Goal: Information Seeking & Learning: Learn about a topic

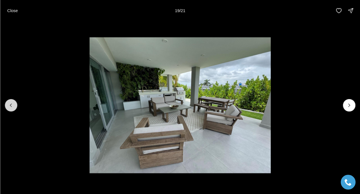
click at [7, 106] on button "Previous slide" at bounding box center [11, 105] width 12 height 12
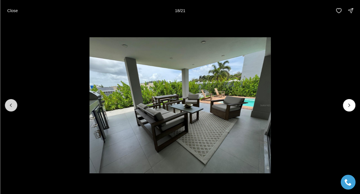
click at [7, 106] on button "Previous slide" at bounding box center [11, 105] width 12 height 12
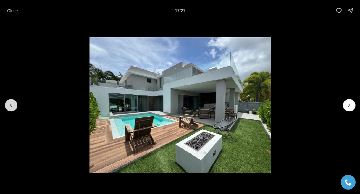
click at [7, 106] on button "Previous slide" at bounding box center [11, 105] width 12 height 12
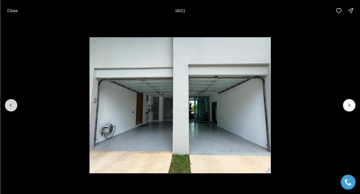
click at [7, 106] on button "Previous slide" at bounding box center [11, 105] width 12 height 12
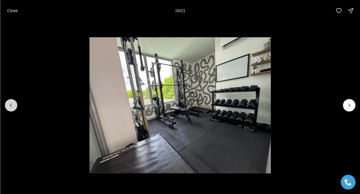
click at [7, 106] on button "Previous slide" at bounding box center [11, 105] width 12 height 12
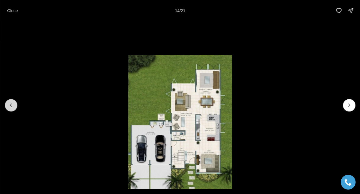
click at [9, 105] on icon "Previous slide" at bounding box center [11, 105] width 6 height 6
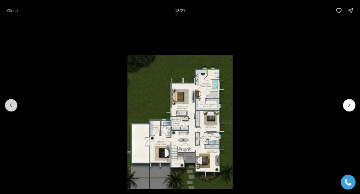
click at [9, 105] on icon "Previous slide" at bounding box center [11, 105] width 6 height 6
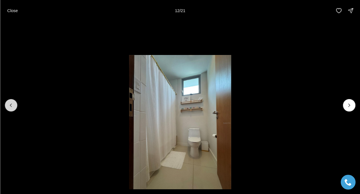
click at [9, 105] on icon "Previous slide" at bounding box center [11, 105] width 6 height 6
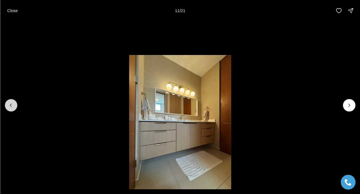
click at [9, 105] on icon "Previous slide" at bounding box center [11, 105] width 6 height 6
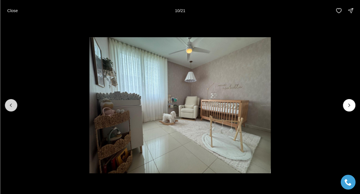
click at [9, 105] on icon "Previous slide" at bounding box center [11, 105] width 6 height 6
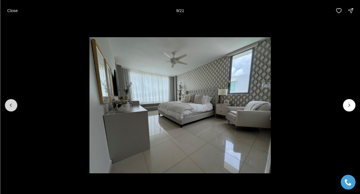
click at [9, 105] on icon "Previous slide" at bounding box center [11, 105] width 6 height 6
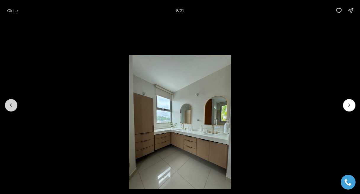
click at [9, 105] on icon "Previous slide" at bounding box center [11, 105] width 6 height 6
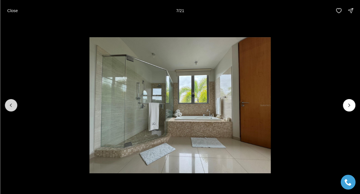
click at [9, 105] on icon "Previous slide" at bounding box center [11, 105] width 6 height 6
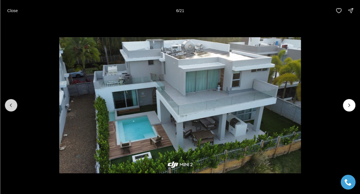
click at [9, 105] on icon "Previous slide" at bounding box center [11, 105] width 6 height 6
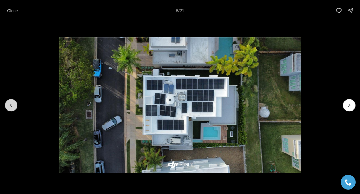
click at [9, 105] on icon "Previous slide" at bounding box center [11, 105] width 6 height 6
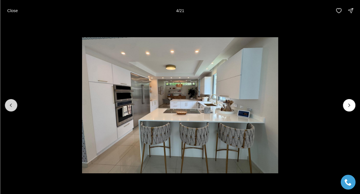
click at [9, 105] on icon "Previous slide" at bounding box center [11, 105] width 6 height 6
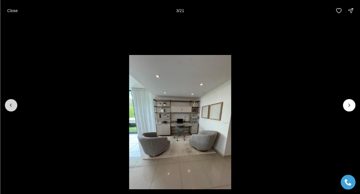
click at [9, 105] on icon "Previous slide" at bounding box center [11, 105] width 6 height 6
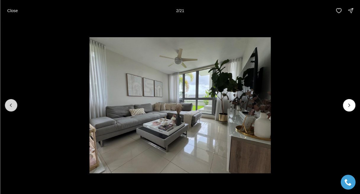
click at [9, 105] on icon "Previous slide" at bounding box center [11, 105] width 6 height 6
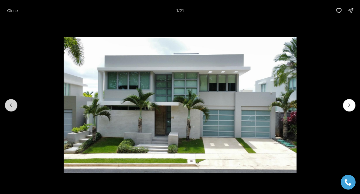
click at [9, 105] on div at bounding box center [11, 105] width 12 height 12
click at [14, 10] on p "Close" at bounding box center [12, 10] width 11 height 5
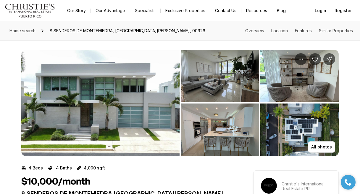
click at [166, 110] on img "View image gallery" at bounding box center [100, 103] width 158 height 107
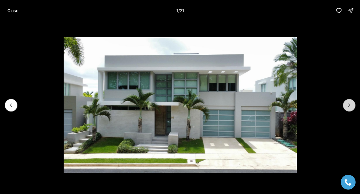
click at [347, 108] on icon "Next slide" at bounding box center [349, 105] width 6 height 6
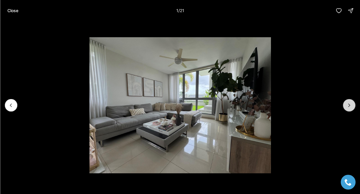
click at [347, 108] on icon "Next slide" at bounding box center [349, 105] width 6 height 6
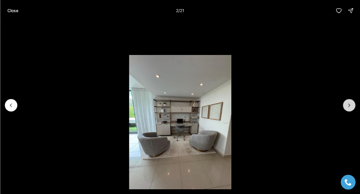
click at [347, 108] on icon "Next slide" at bounding box center [349, 105] width 6 height 6
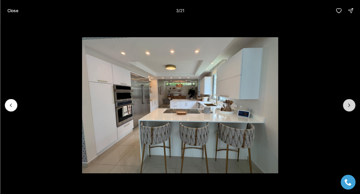
click at [347, 108] on icon "Next slide" at bounding box center [349, 105] width 6 height 6
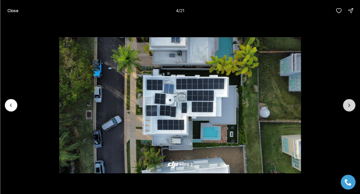
click at [347, 108] on icon "Next slide" at bounding box center [349, 105] width 6 height 6
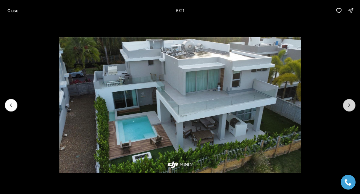
click at [347, 108] on icon "Next slide" at bounding box center [349, 105] width 6 height 6
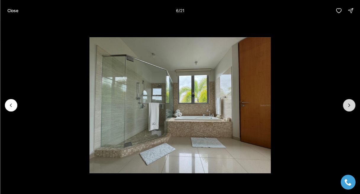
click at [347, 108] on icon "Next slide" at bounding box center [349, 105] width 6 height 6
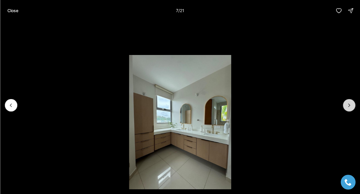
click at [347, 107] on icon "Next slide" at bounding box center [349, 105] width 6 height 6
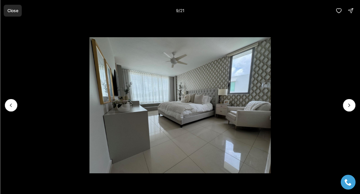
click at [15, 10] on p "Close" at bounding box center [12, 10] width 11 height 5
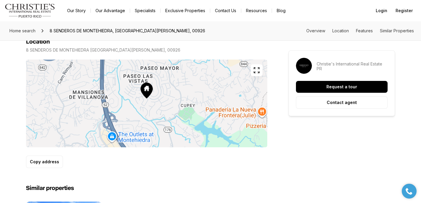
scroll to position [337, 0]
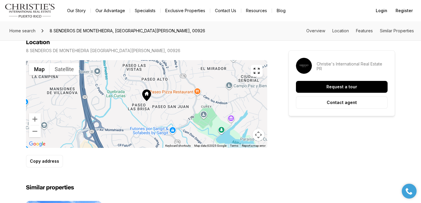
click at [259, 71] on icon "button" at bounding box center [256, 70] width 7 height 7
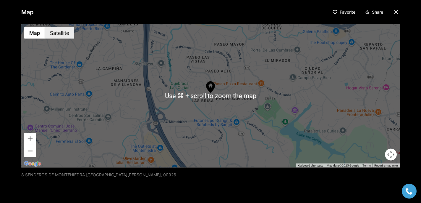
click at [70, 34] on button "Satellite" at bounding box center [59, 33] width 29 height 12
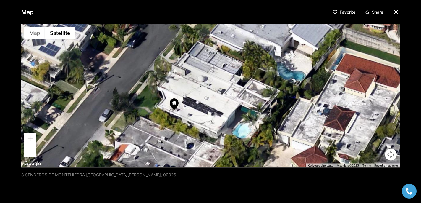
drag, startPoint x: 244, startPoint y: 54, endPoint x: 211, endPoint y: 108, distance: 62.8
click at [211, 108] on div at bounding box center [210, 96] width 379 height 144
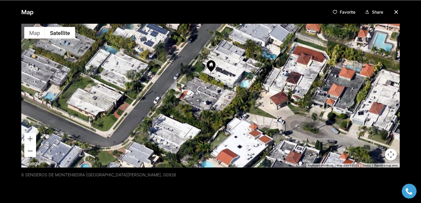
drag, startPoint x: 183, startPoint y: 147, endPoint x: 186, endPoint y: 77, distance: 70.2
click at [186, 77] on div at bounding box center [210, 96] width 379 height 144
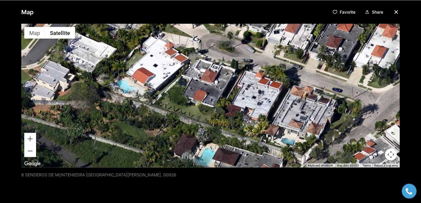
drag, startPoint x: 253, startPoint y: 118, endPoint x: 166, endPoint y: 36, distance: 119.3
click at [166, 36] on div at bounding box center [210, 96] width 379 height 144
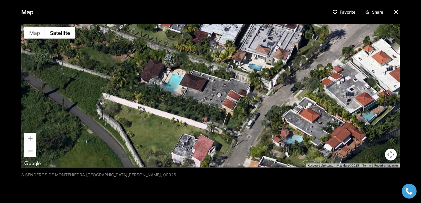
drag, startPoint x: 173, startPoint y: 108, endPoint x: 140, endPoint y: 33, distance: 81.8
click at [140, 33] on div at bounding box center [210, 96] width 379 height 144
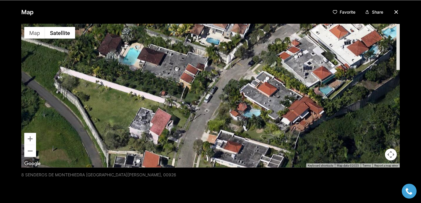
drag, startPoint x: 183, startPoint y: 105, endPoint x: 141, endPoint y: 78, distance: 50.7
click at [141, 78] on div at bounding box center [210, 96] width 379 height 144
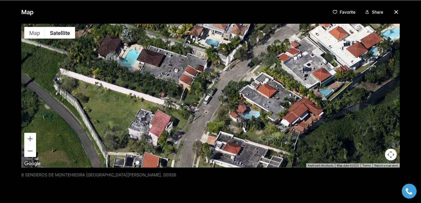
drag, startPoint x: 181, startPoint y: 89, endPoint x: 165, endPoint y: 130, distance: 44.2
click at [165, 130] on div at bounding box center [210, 96] width 379 height 144
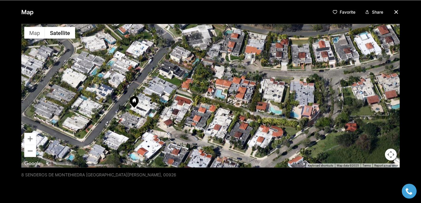
drag, startPoint x: 146, startPoint y: 74, endPoint x: 198, endPoint y: 122, distance: 70.6
click at [198, 122] on div at bounding box center [210, 96] width 379 height 144
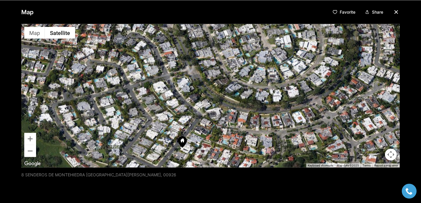
drag, startPoint x: 200, startPoint y: 71, endPoint x: 212, endPoint y: 127, distance: 57.3
click at [212, 127] on div at bounding box center [210, 96] width 379 height 144
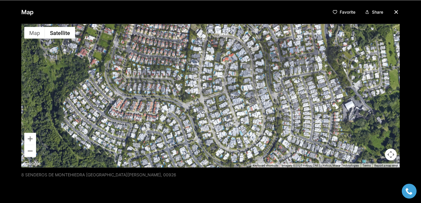
drag, startPoint x: 238, startPoint y: 77, endPoint x: 221, endPoint y: 135, distance: 60.3
click at [221, 135] on div at bounding box center [210, 96] width 379 height 144
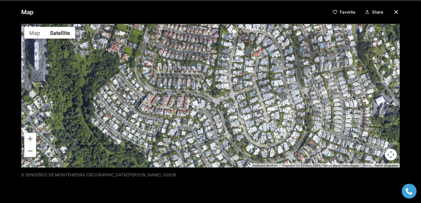
drag, startPoint x: 150, startPoint y: 99, endPoint x: 190, endPoint y: 119, distance: 44.9
click at [190, 119] on div at bounding box center [210, 96] width 379 height 144
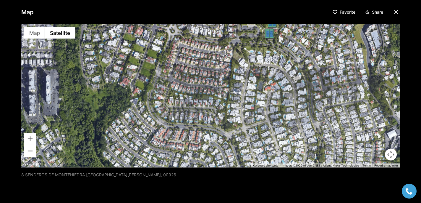
drag, startPoint x: 181, startPoint y: 96, endPoint x: 191, endPoint y: 124, distance: 29.3
click at [191, 124] on div at bounding box center [210, 96] width 379 height 144
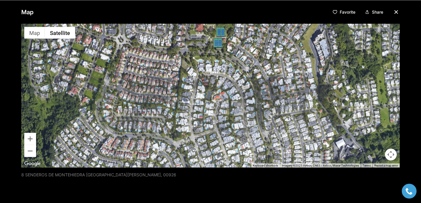
drag, startPoint x: 181, startPoint y: 95, endPoint x: 121, endPoint y: 86, distance: 60.4
click at [121, 86] on div at bounding box center [210, 96] width 379 height 144
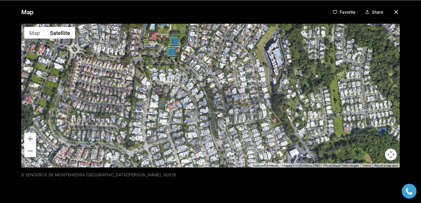
drag, startPoint x: 148, startPoint y: 100, endPoint x: 100, endPoint y: 111, distance: 49.2
click at [100, 111] on div at bounding box center [210, 96] width 379 height 144
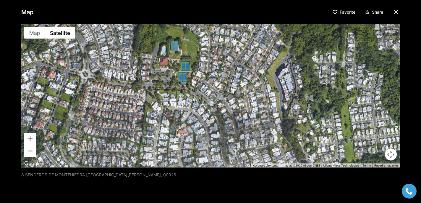
drag, startPoint x: 100, startPoint y: 111, endPoint x: 122, endPoint y: 142, distance: 38.0
click at [122, 142] on div at bounding box center [210, 96] width 379 height 144
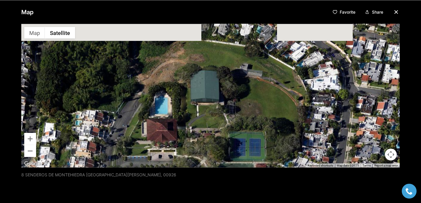
drag, startPoint x: 213, startPoint y: 73, endPoint x: 187, endPoint y: 162, distance: 92.8
click at [187, 162] on div at bounding box center [210, 96] width 379 height 144
